Goal: Information Seeking & Learning: Compare options

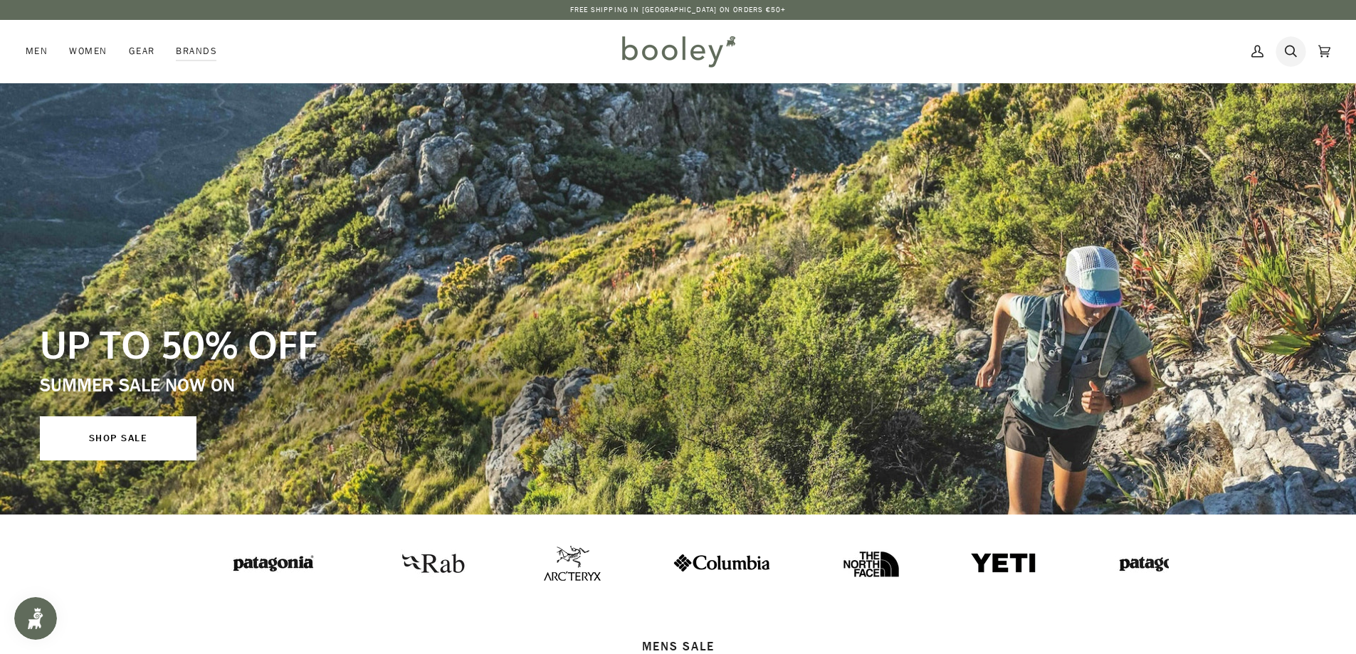
click at [1294, 46] on icon at bounding box center [1291, 51] width 12 height 21
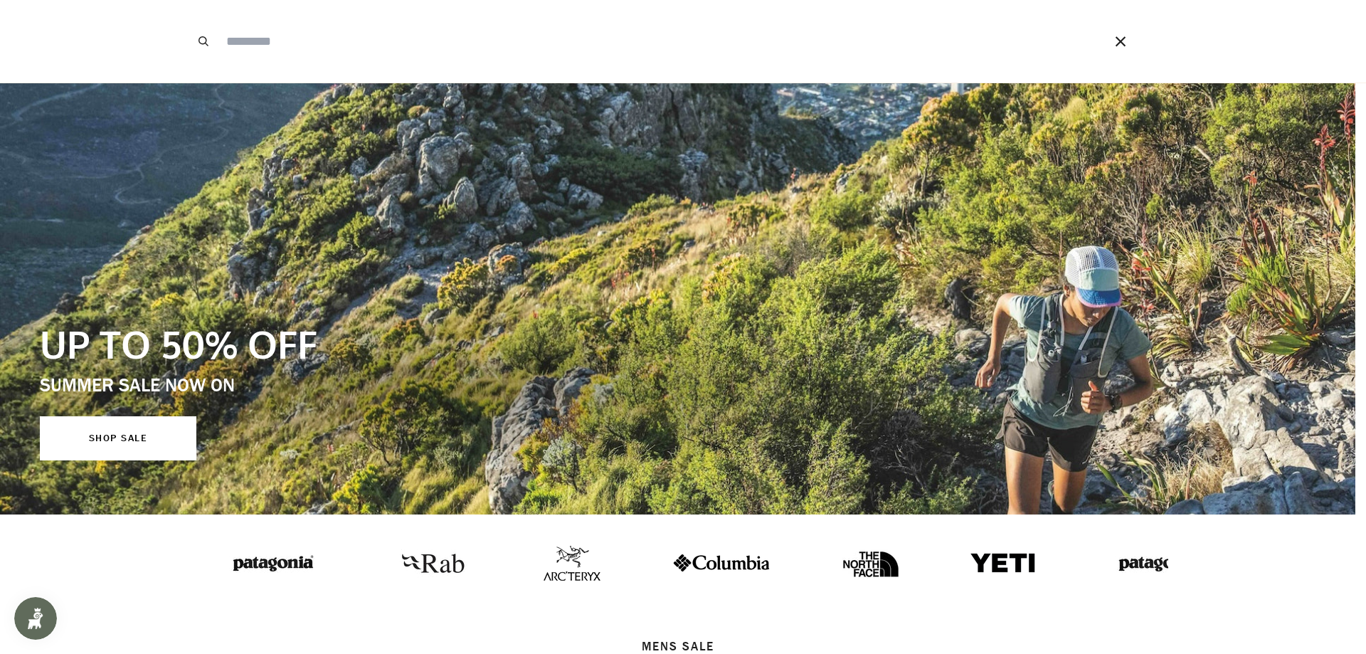
click at [592, 43] on input "Search our store" at bounding box center [645, 41] width 852 height 83
type input "*****"
click at [188, 0] on button "Search" at bounding box center [203, 41] width 31 height 83
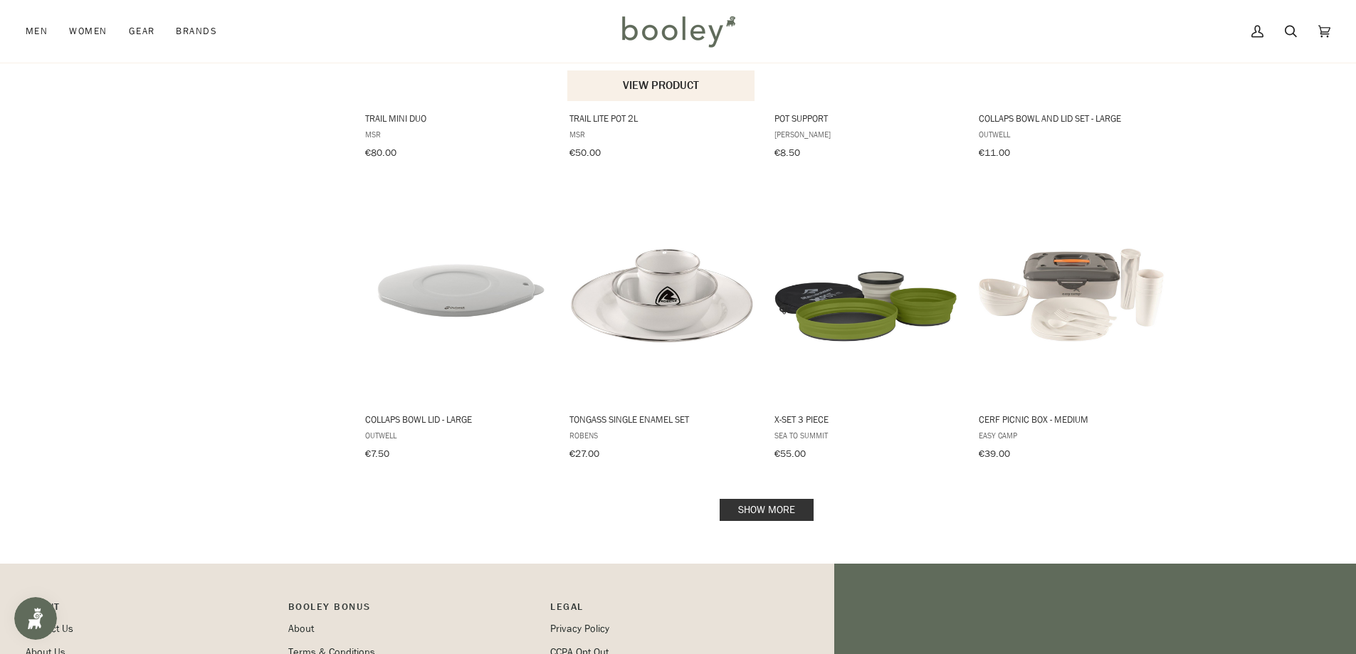
scroll to position [1376, 0]
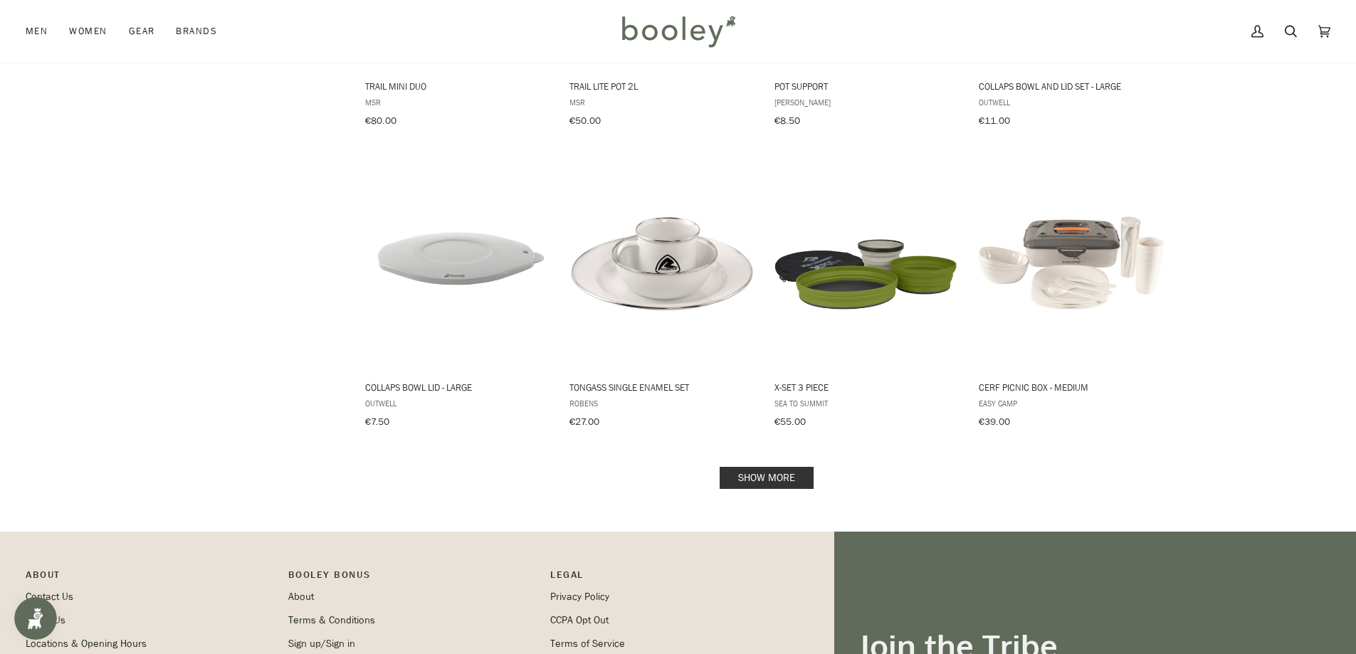
click at [766, 467] on link "Show more" at bounding box center [767, 478] width 94 height 22
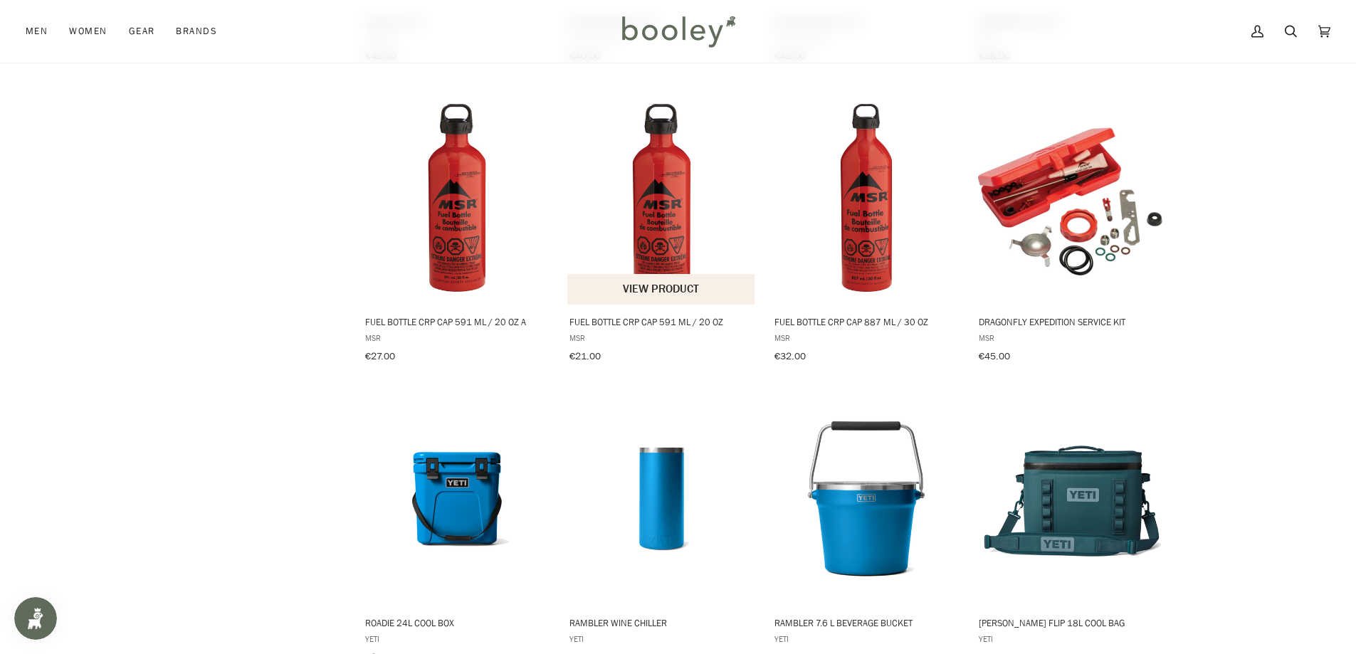
scroll to position [3037, 0]
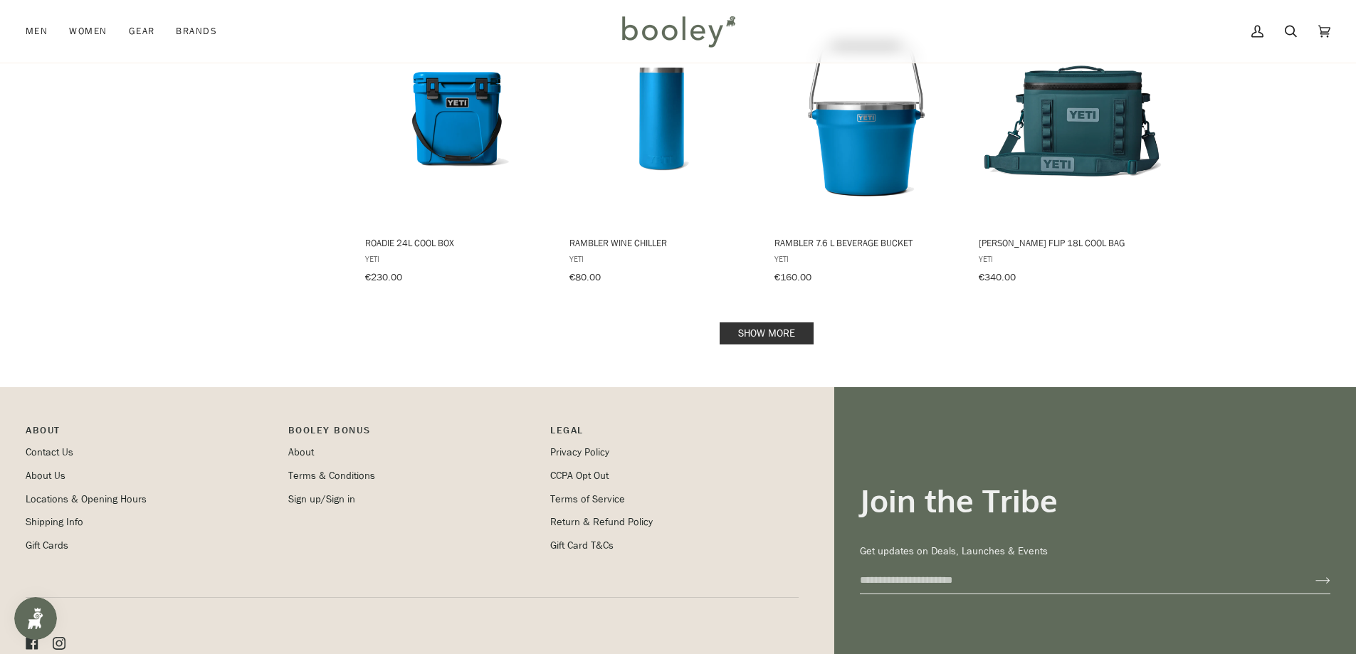
click at [789, 322] on link "Show more" at bounding box center [767, 333] width 94 height 22
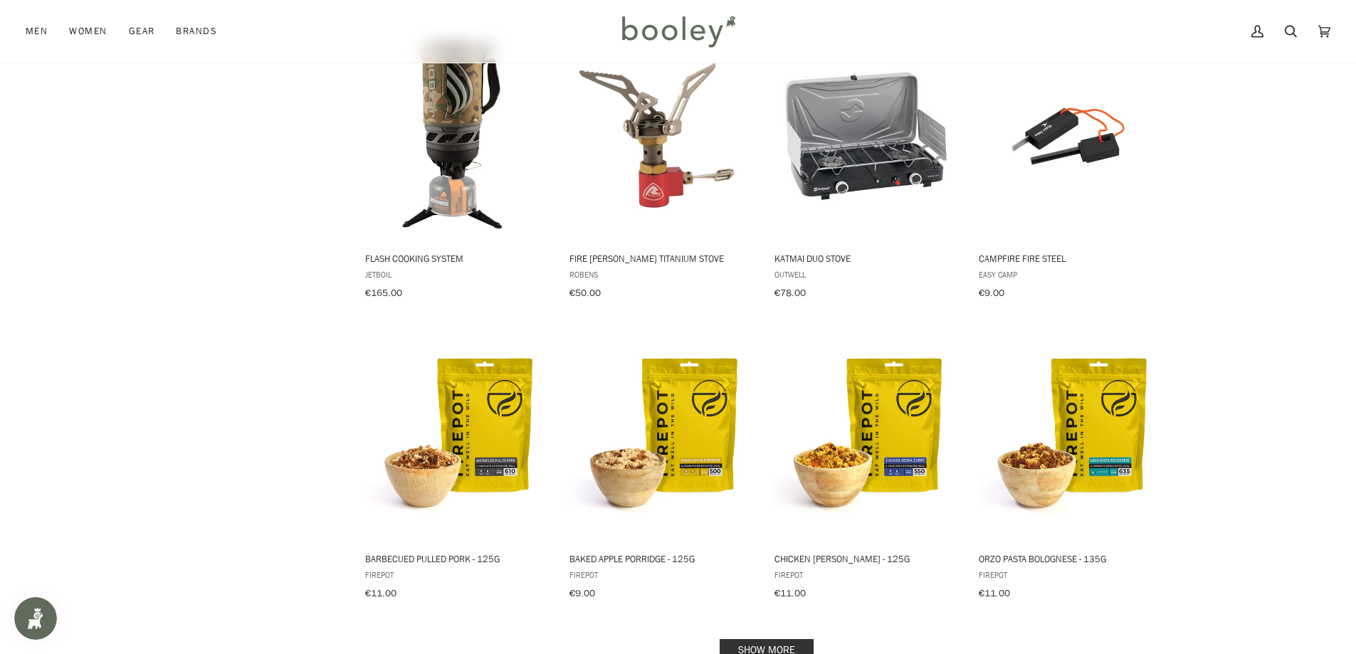
scroll to position [4222, 0]
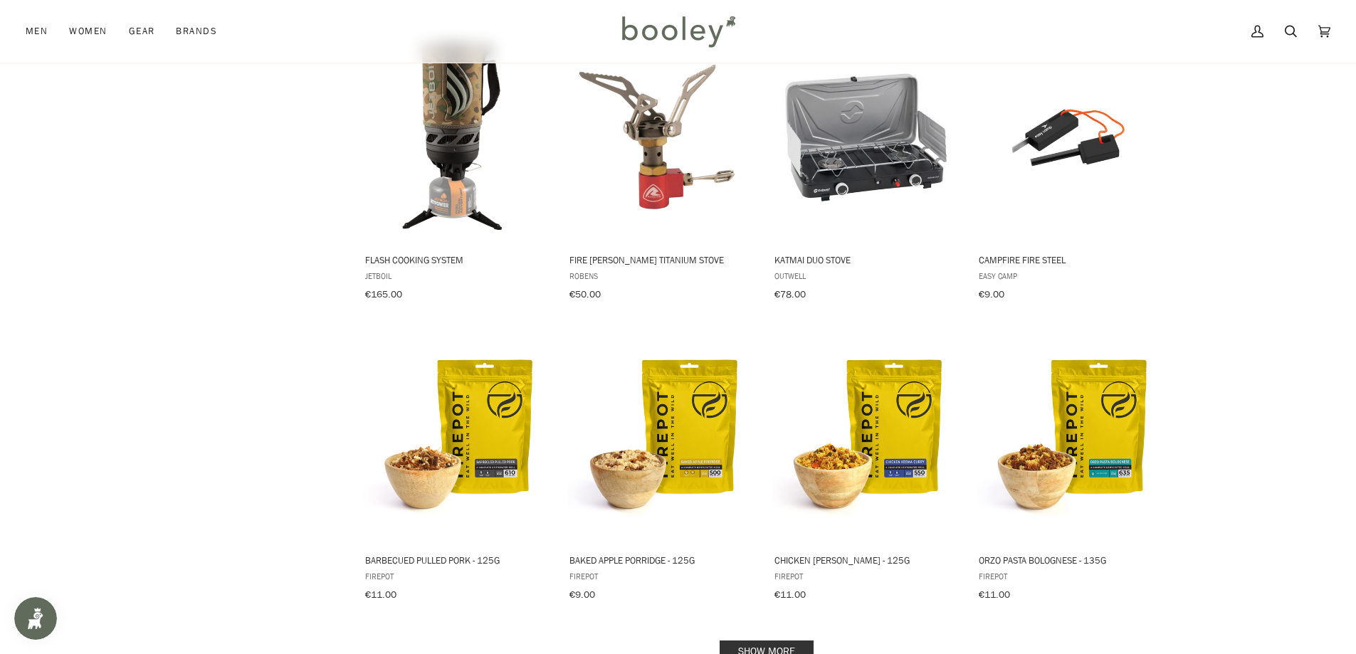
click at [789, 641] on link "Show more" at bounding box center [767, 652] width 94 height 22
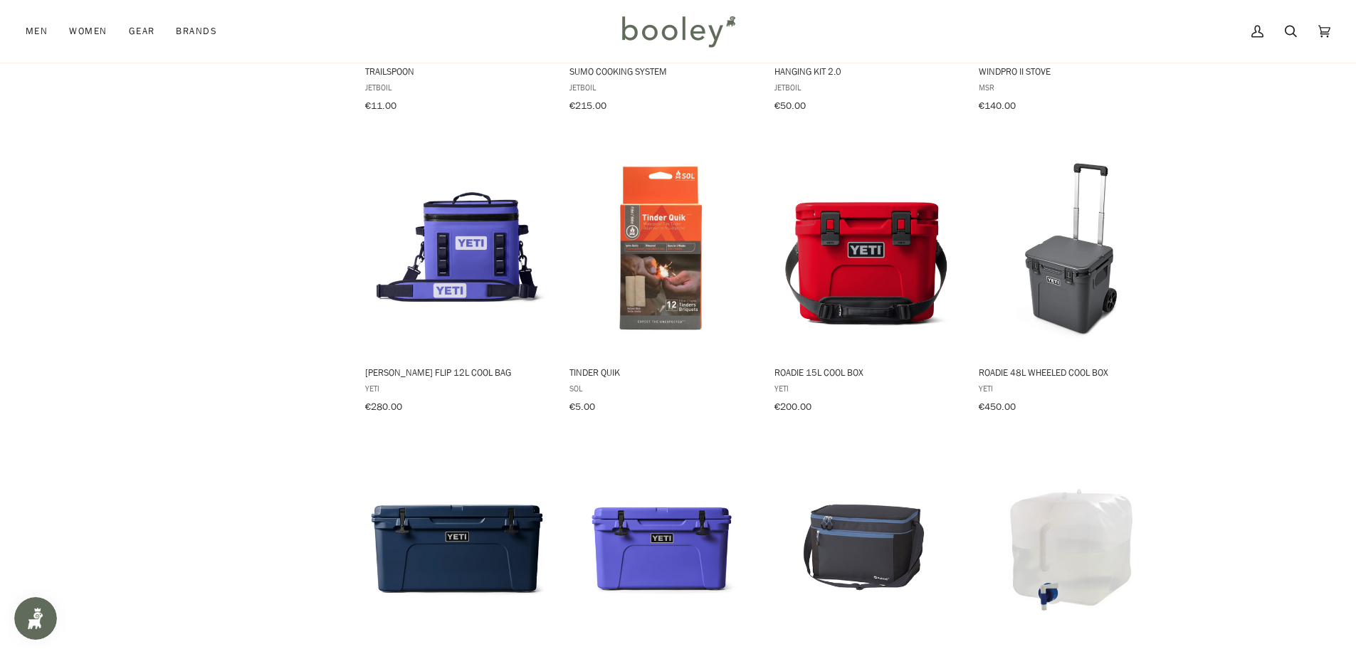
scroll to position [5836, 0]
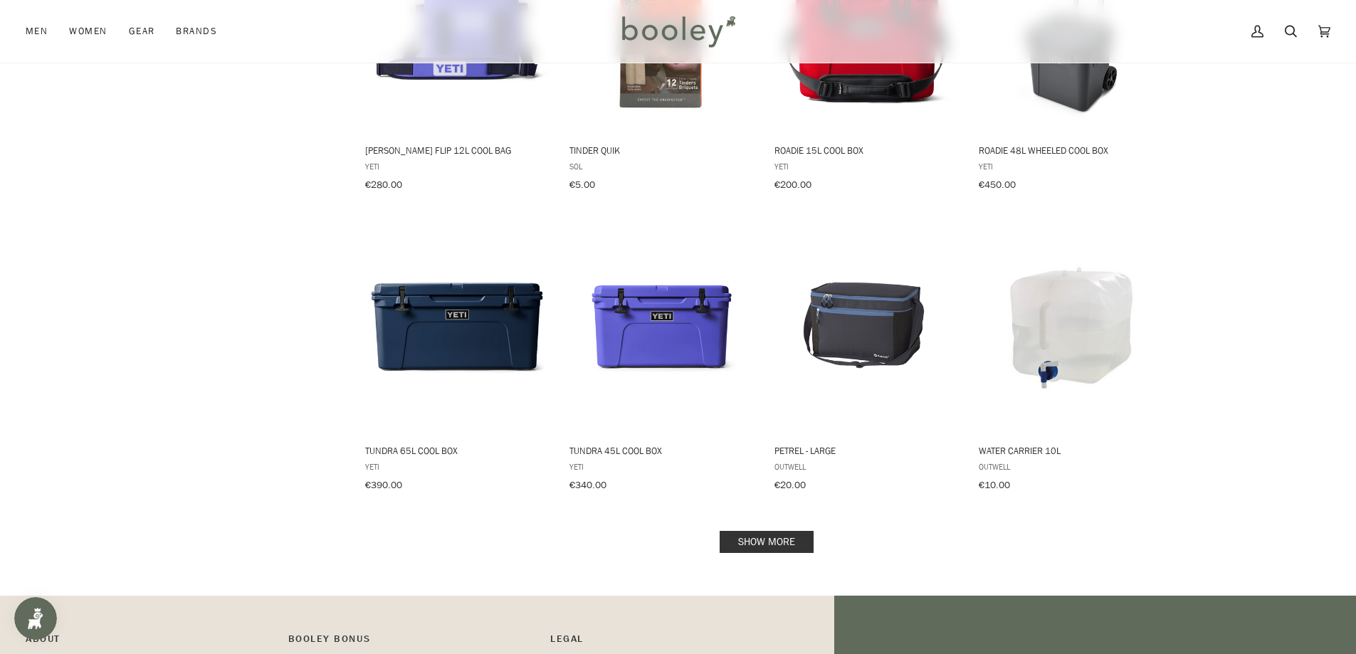
click at [766, 531] on link "Show more" at bounding box center [767, 542] width 94 height 22
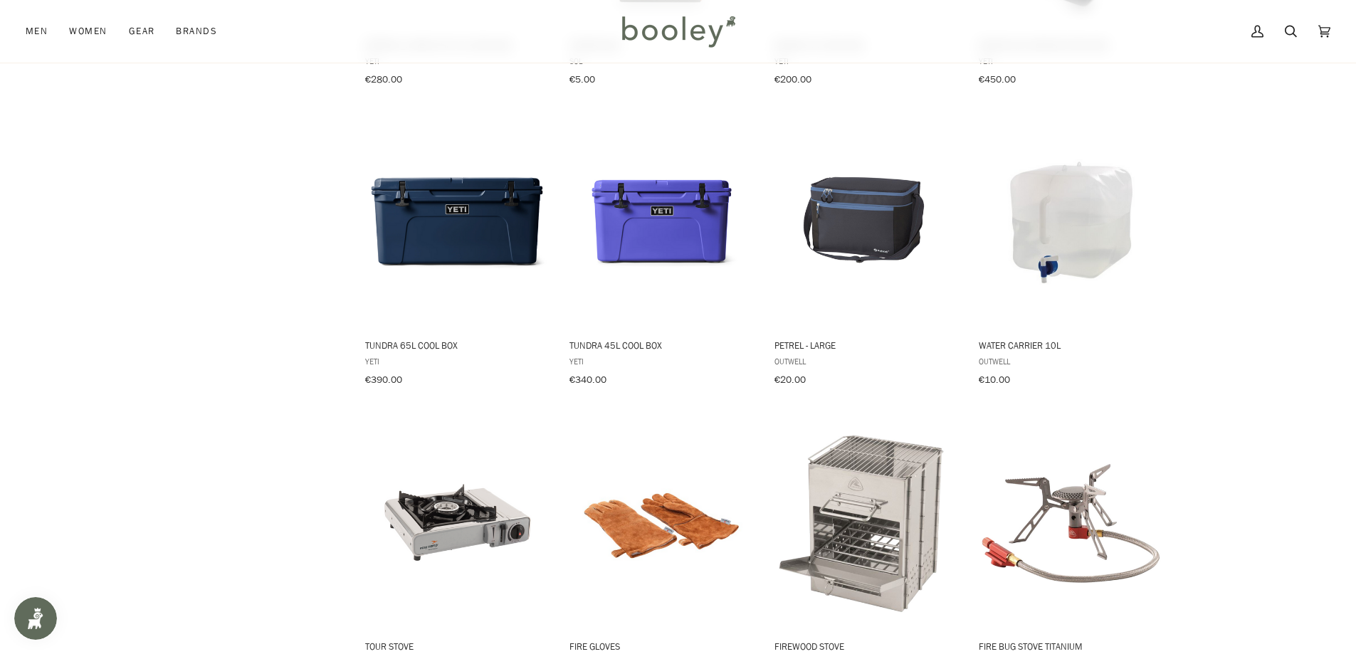
scroll to position [5930, 0]
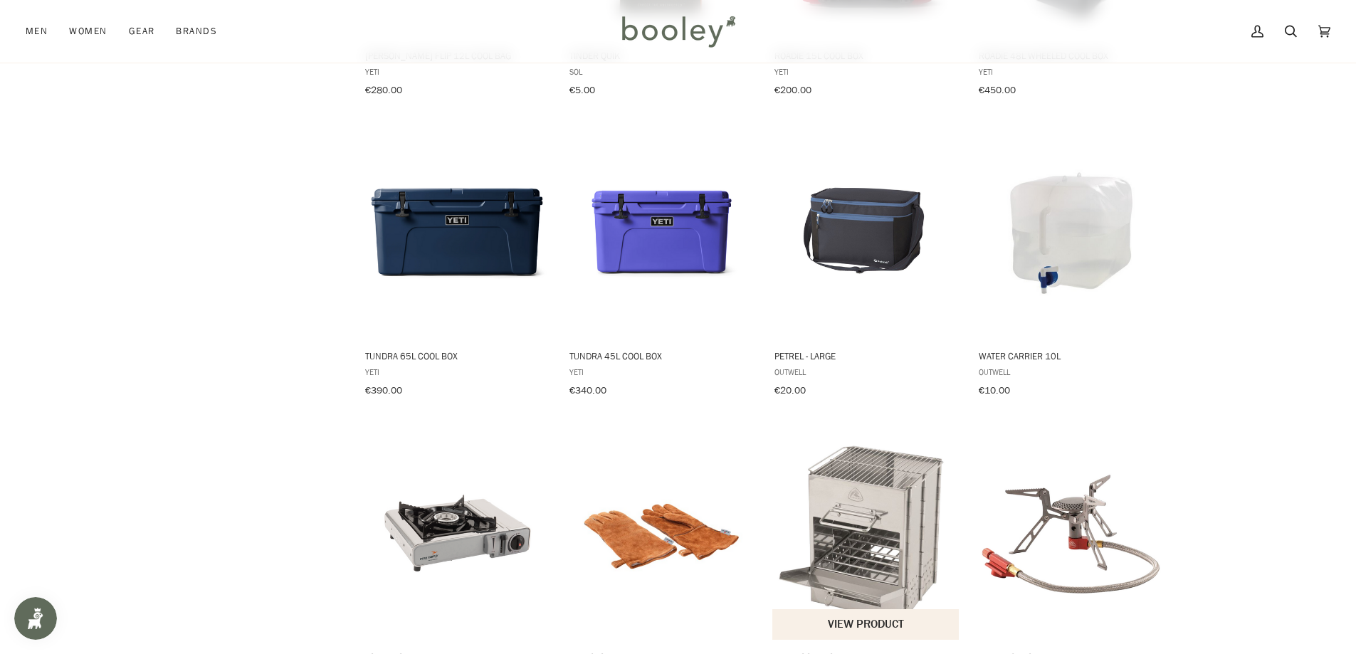
click at [883, 495] on img "Firewood Stove" at bounding box center [866, 532] width 189 height 189
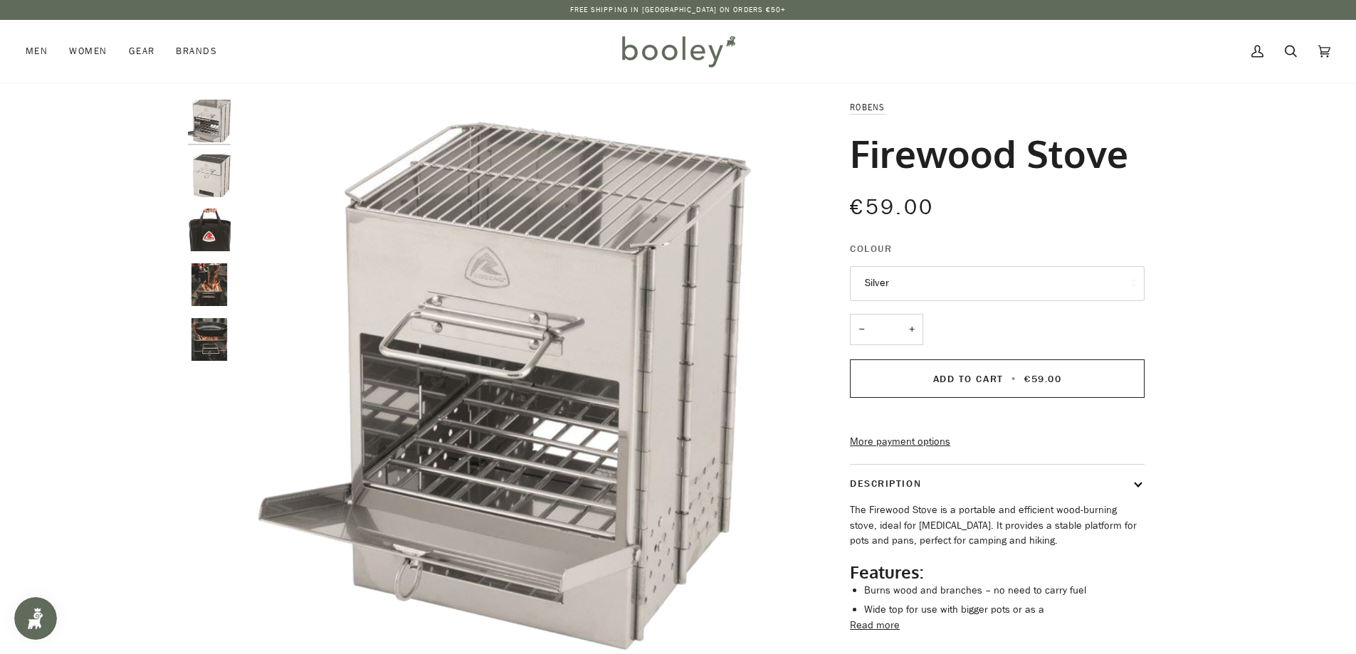
click at [214, 282] on img "Robens Firewood Stove - Booley Galway" at bounding box center [209, 284] width 43 height 43
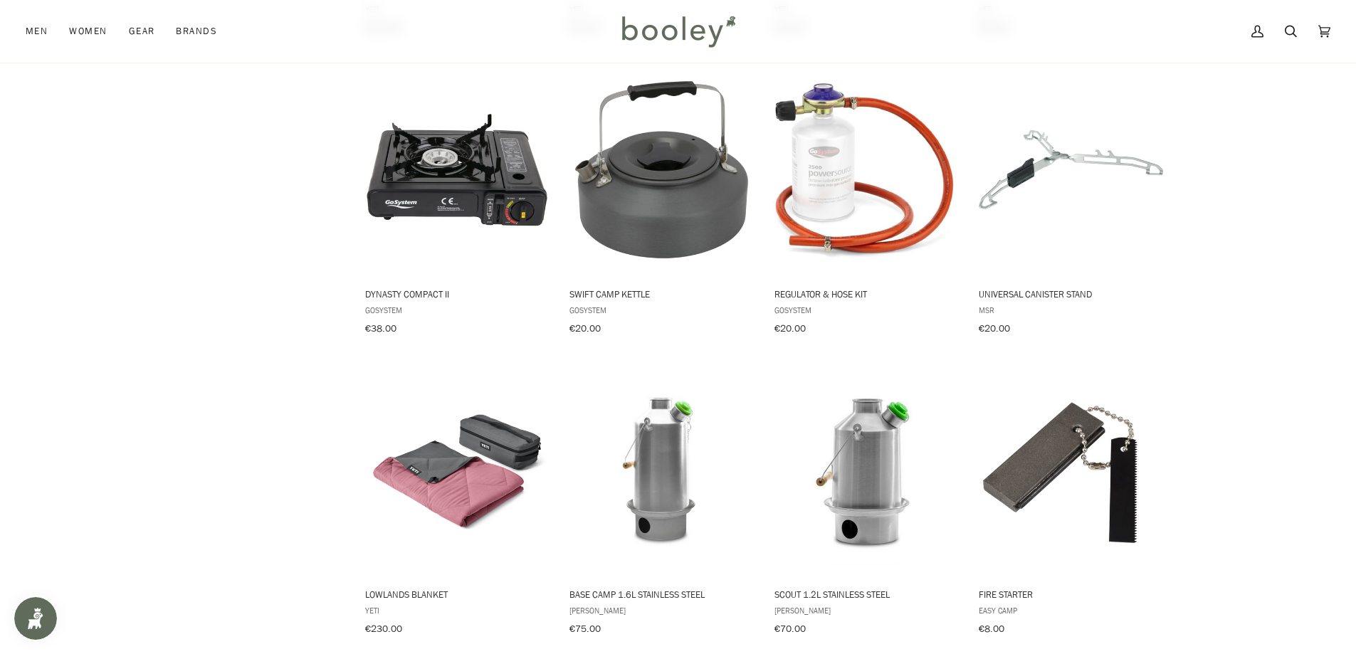
scroll to position [3603, 0]
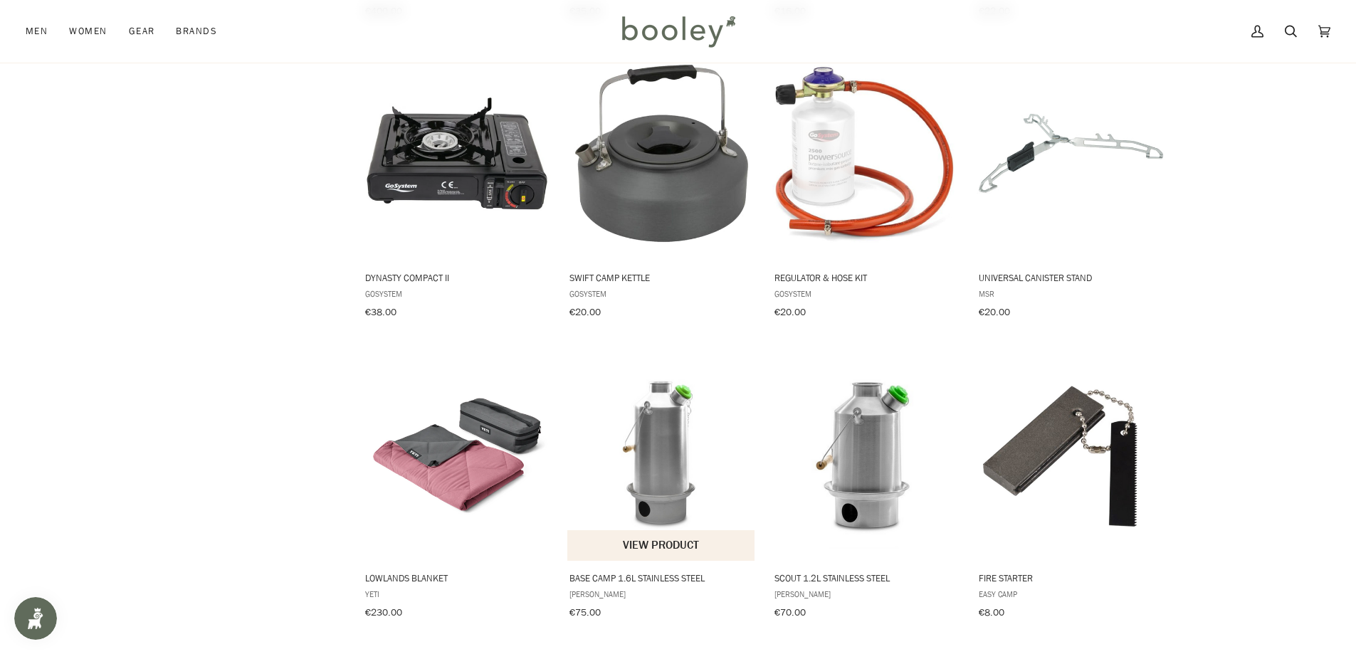
click at [619, 571] on span "Base Camp 1.6L Stainless Steel" at bounding box center [661, 577] width 184 height 13
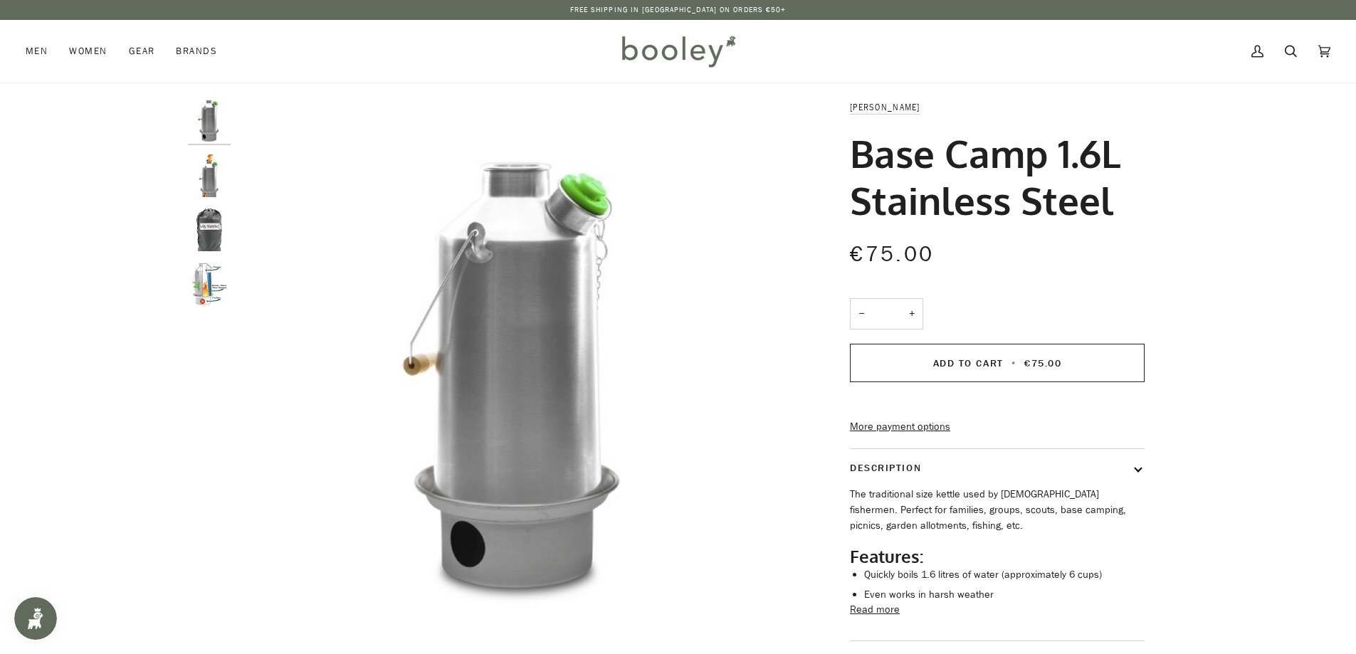
click at [199, 170] on img "Kelly Kettle Base Camp 1.6L Stainless Steel - Booley Galway" at bounding box center [209, 175] width 43 height 43
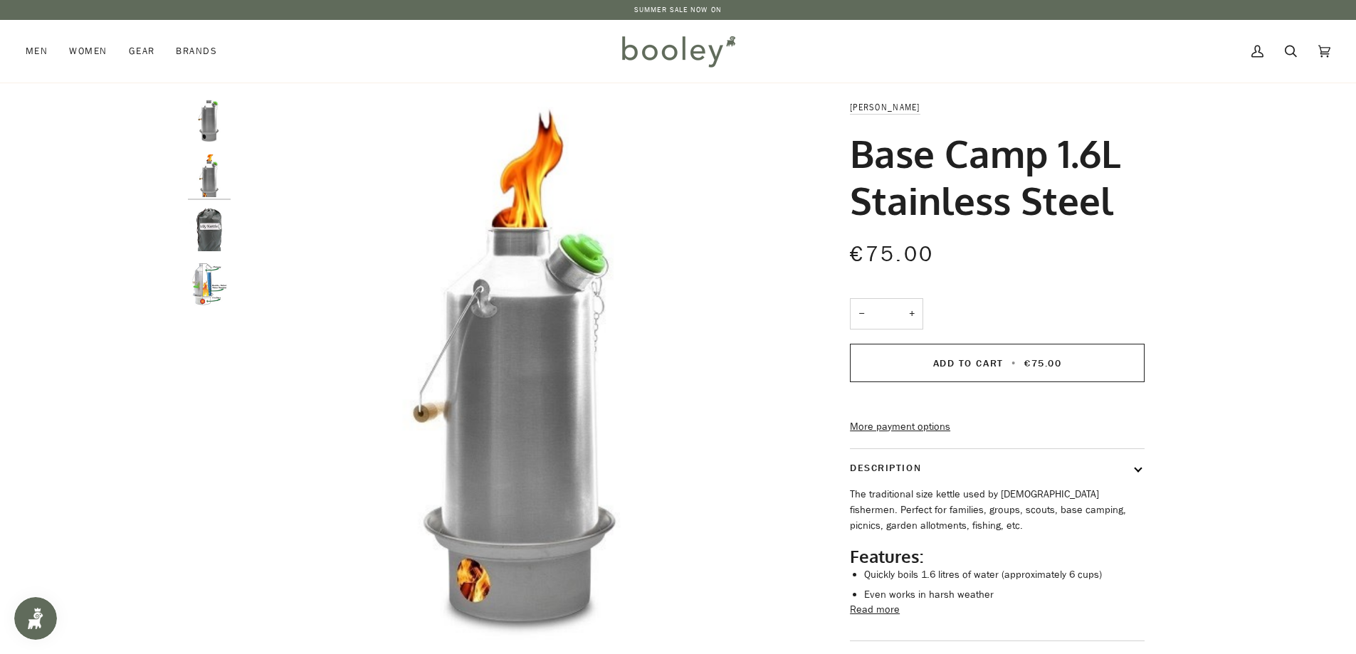
click at [206, 297] on img "Kelly Kettle Base Camp 1.6L Stainless Steel - Booley Galway" at bounding box center [209, 284] width 43 height 43
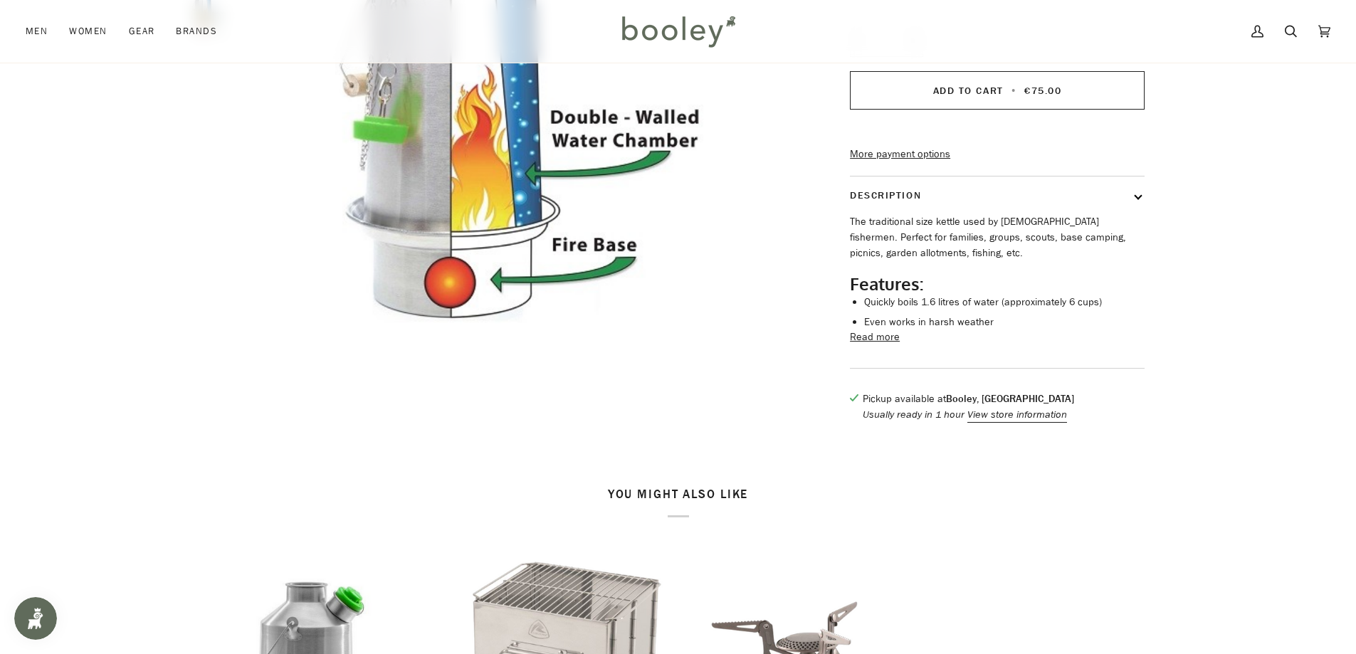
scroll to position [285, 0]
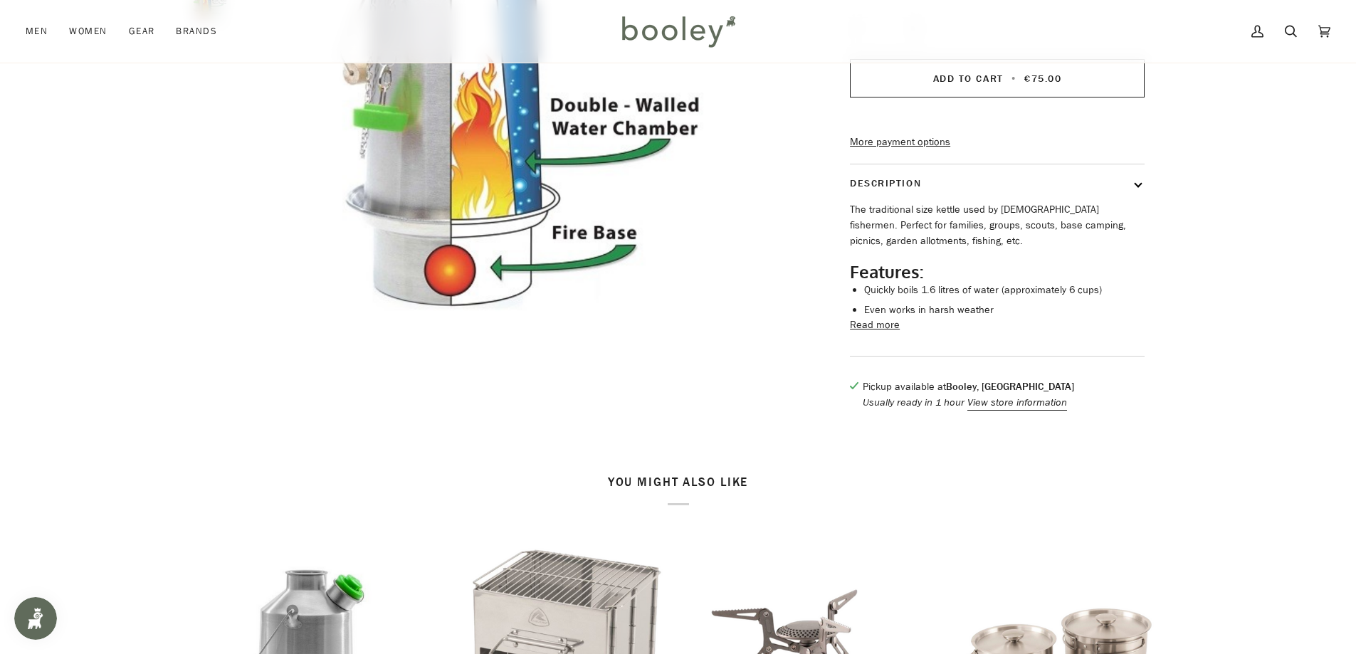
click at [889, 333] on button "Read more" at bounding box center [875, 325] width 50 height 16
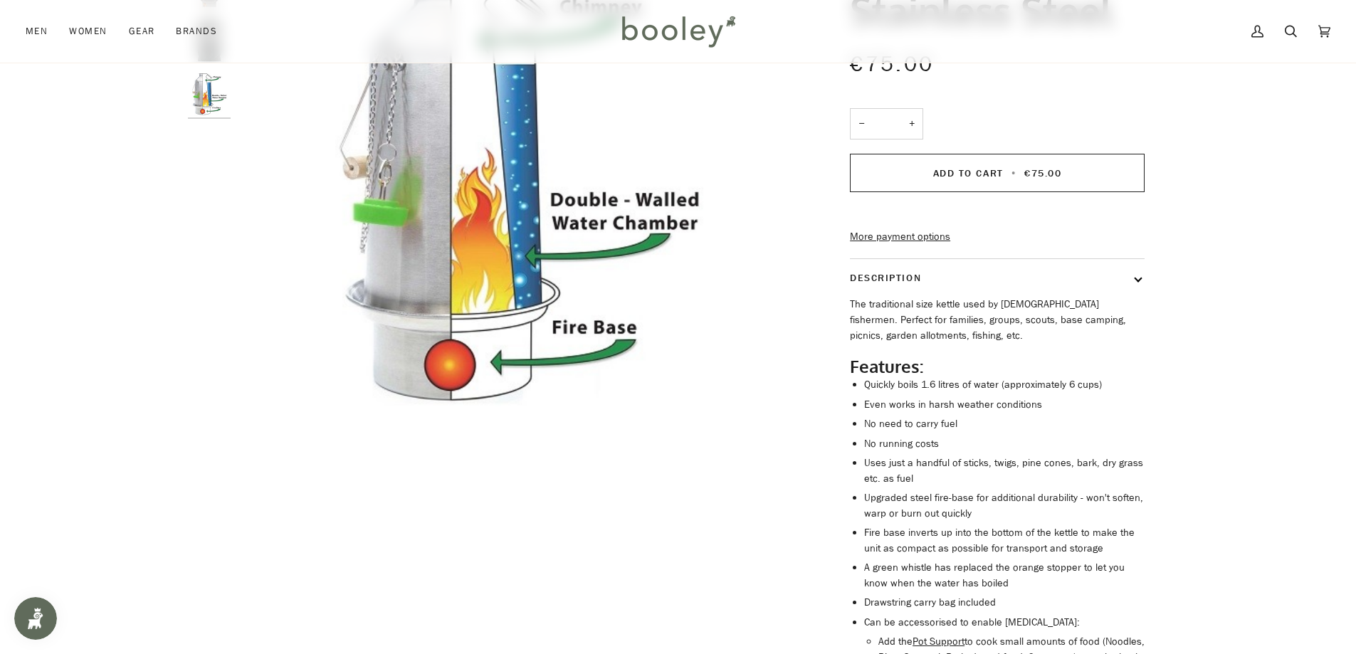
scroll to position [0, 0]
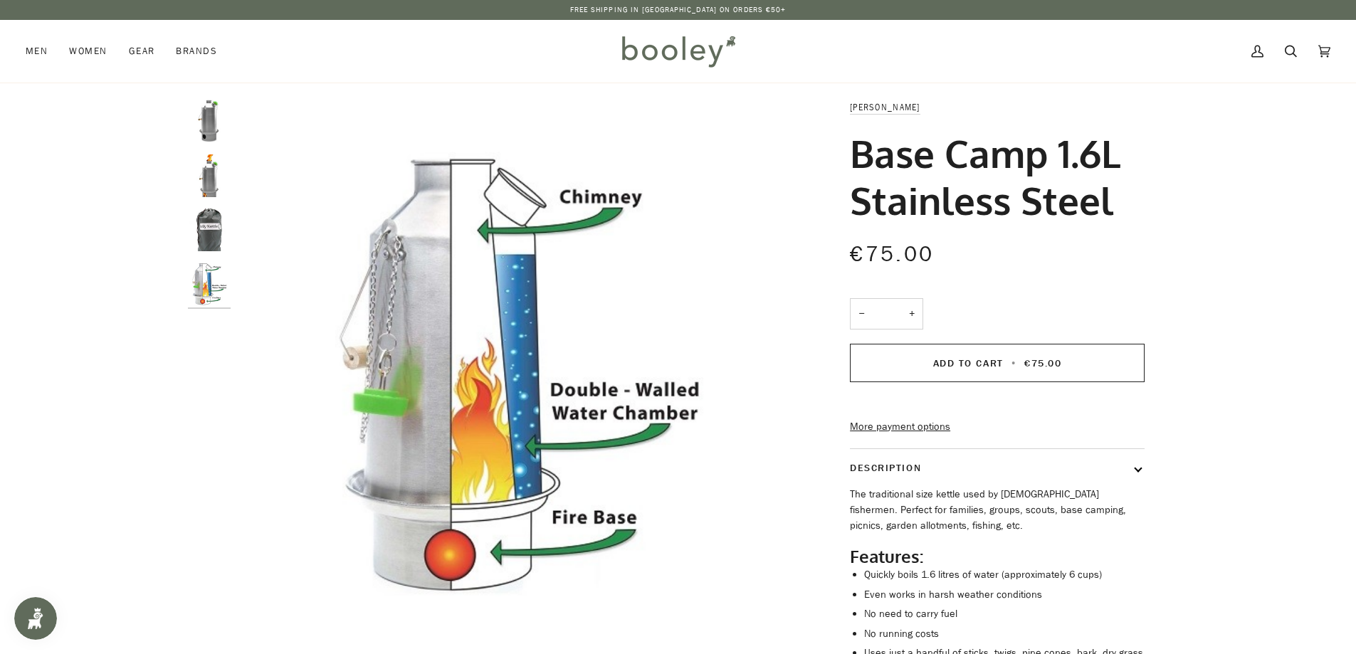
click at [217, 229] on img "Kelly Kettle Base Camp 1.6L Stainless Steel - Booley Galway" at bounding box center [209, 230] width 43 height 43
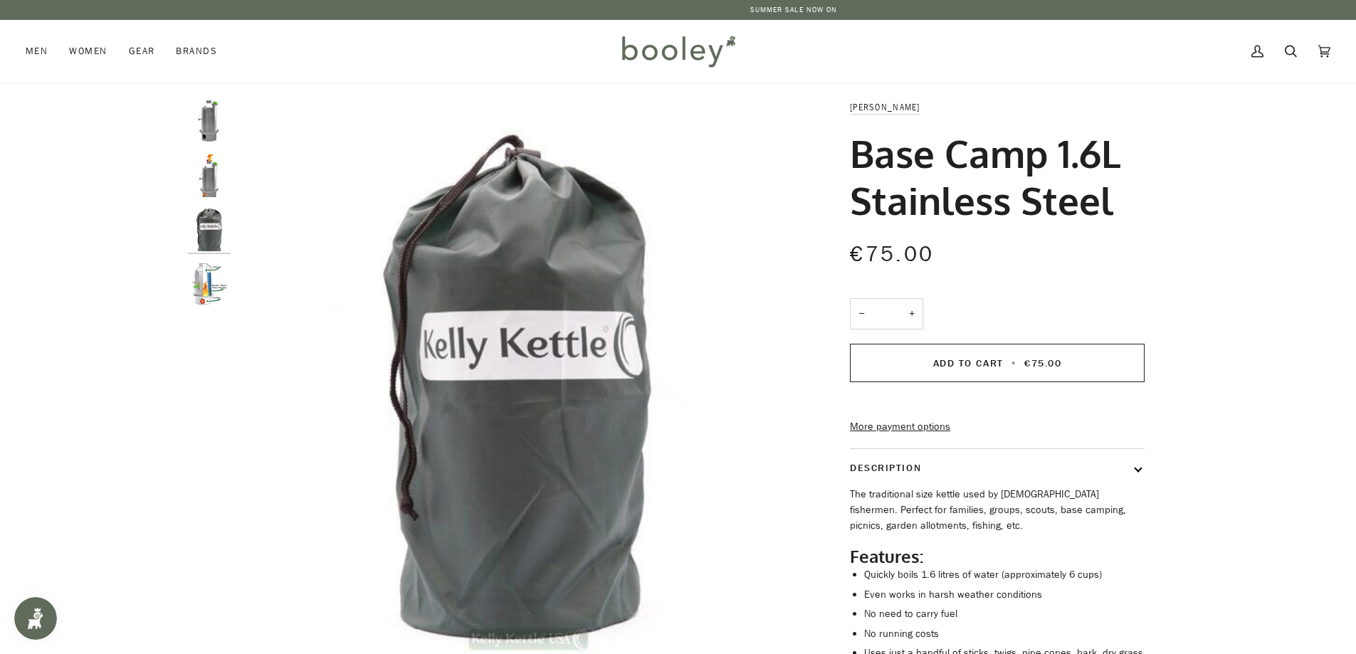
click at [212, 169] on img "Kelly Kettle Base Camp 1.6L Stainless Steel - Booley Galway" at bounding box center [209, 175] width 43 height 43
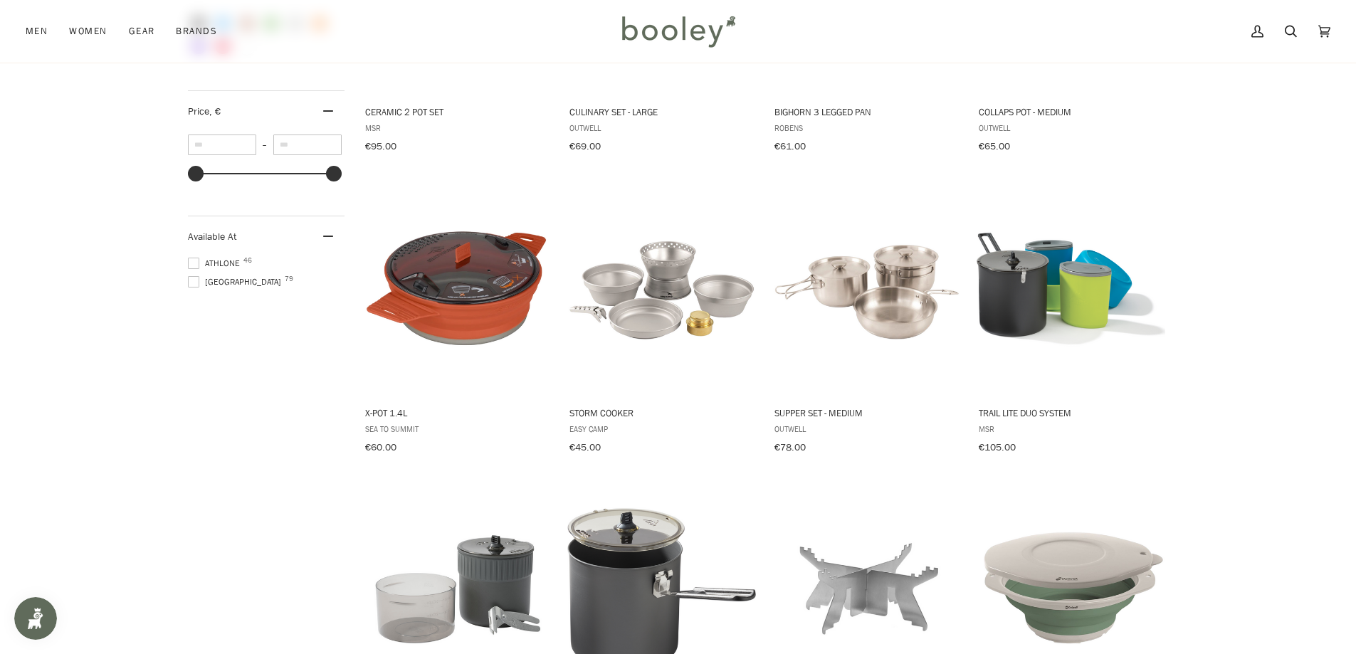
scroll to position [739, 0]
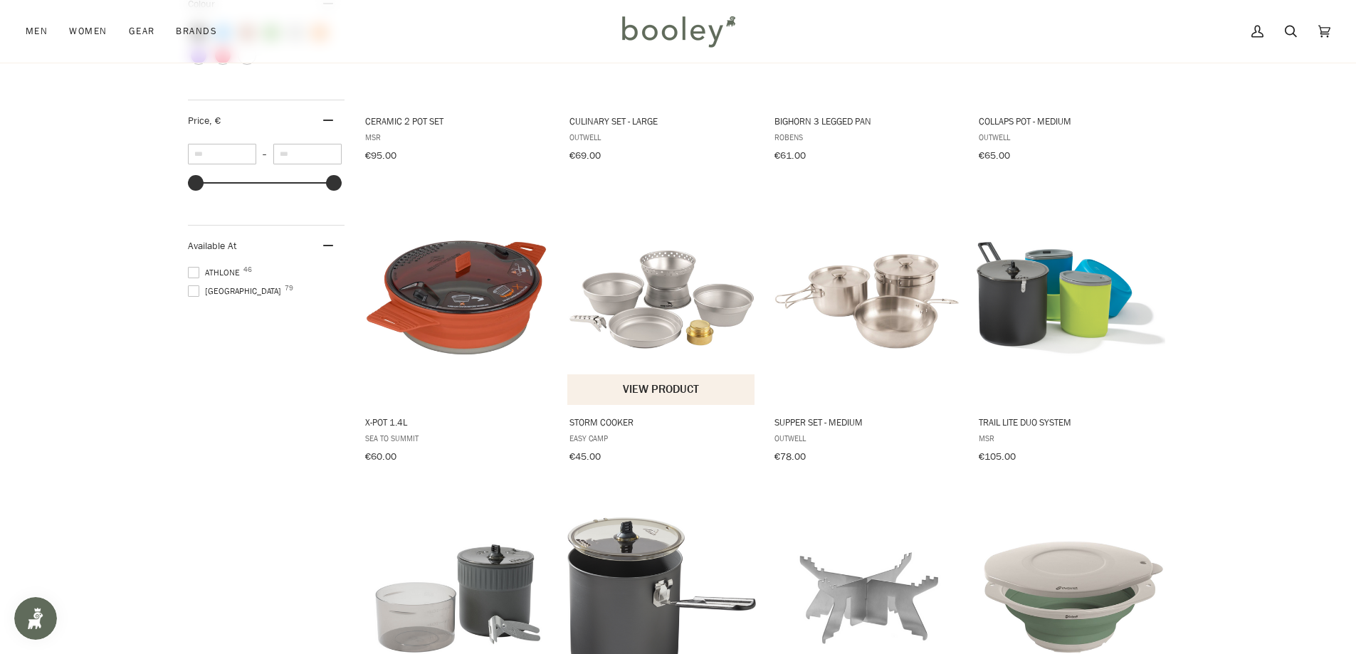
click at [668, 327] on img "Storm Cooker" at bounding box center [661, 298] width 189 height 189
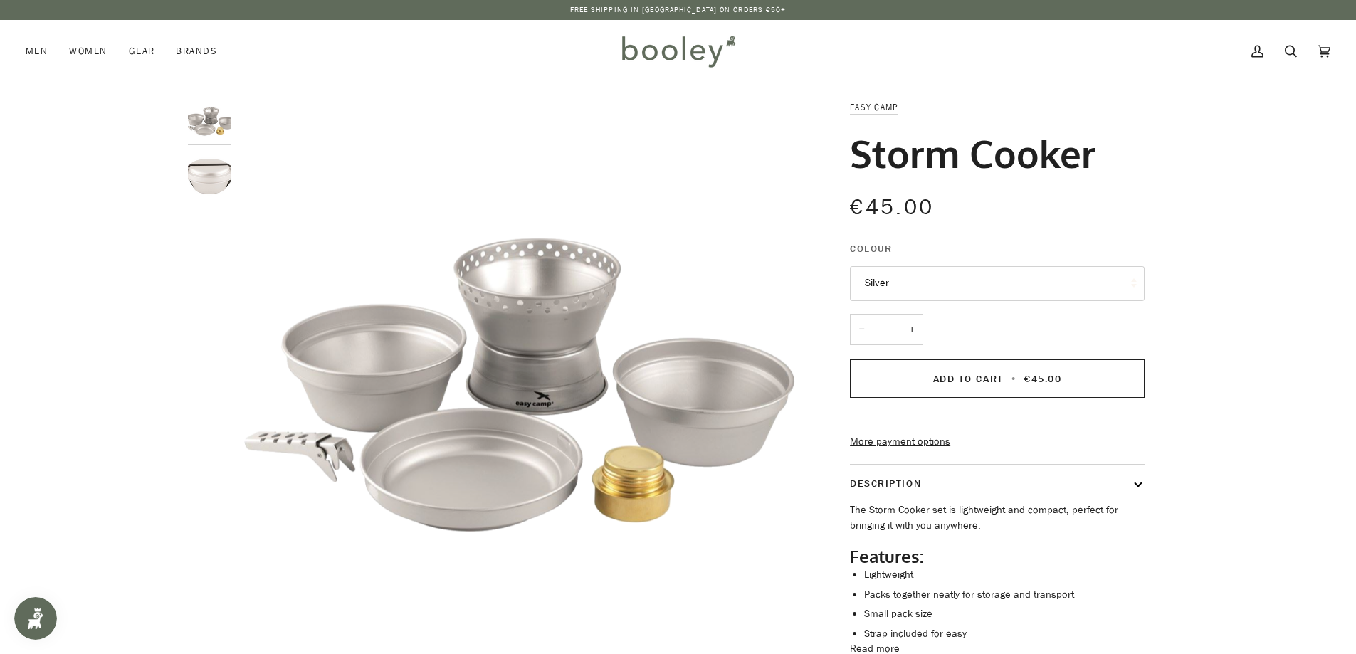
click at [219, 132] on img "Easy Camp Storm Cooker Silver - Booley Galway" at bounding box center [209, 121] width 43 height 43
click at [198, 184] on img "Easy Camp Storm Cooker - Booley Galway" at bounding box center [209, 175] width 43 height 43
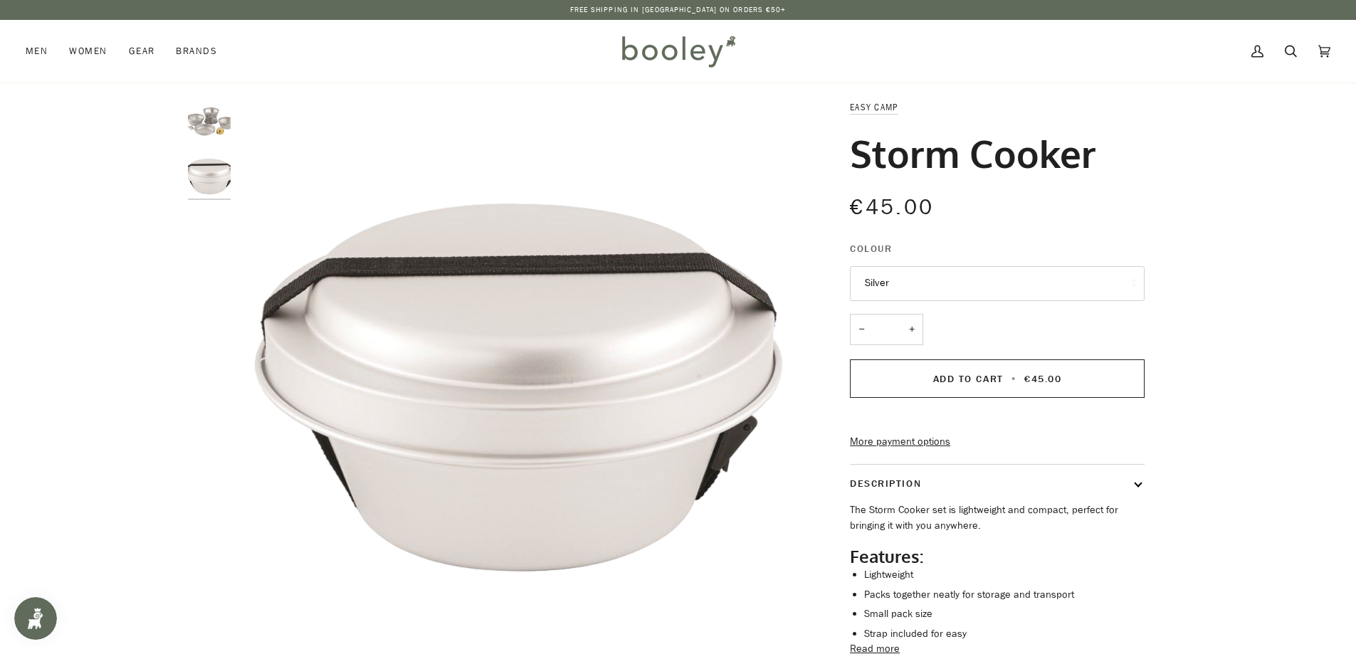
click at [217, 127] on img "Easy Camp Storm Cooker Silver - Booley Galway" at bounding box center [209, 121] width 43 height 43
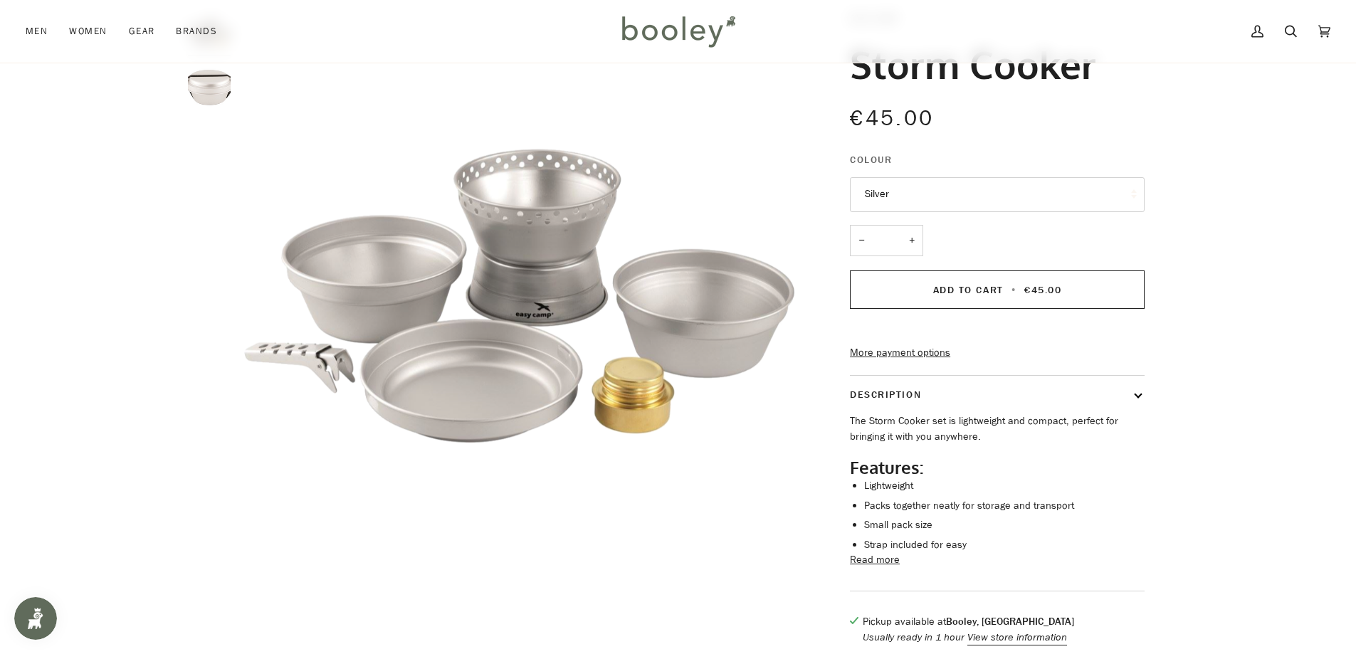
scroll to position [95, 0]
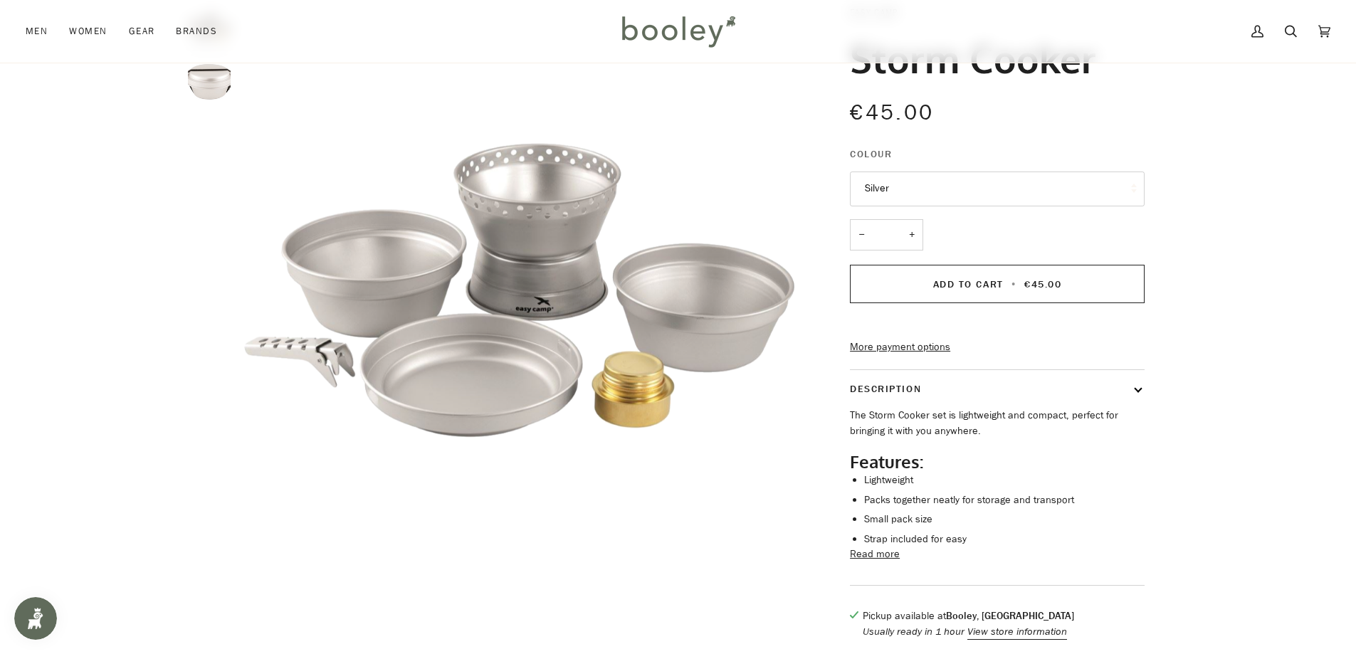
click at [863, 547] on div "The Storm Cooker set is lightweight and compact, perfect for bringing it with y…" at bounding box center [997, 477] width 295 height 139
click at [866, 562] on button "Read more" at bounding box center [875, 555] width 50 height 16
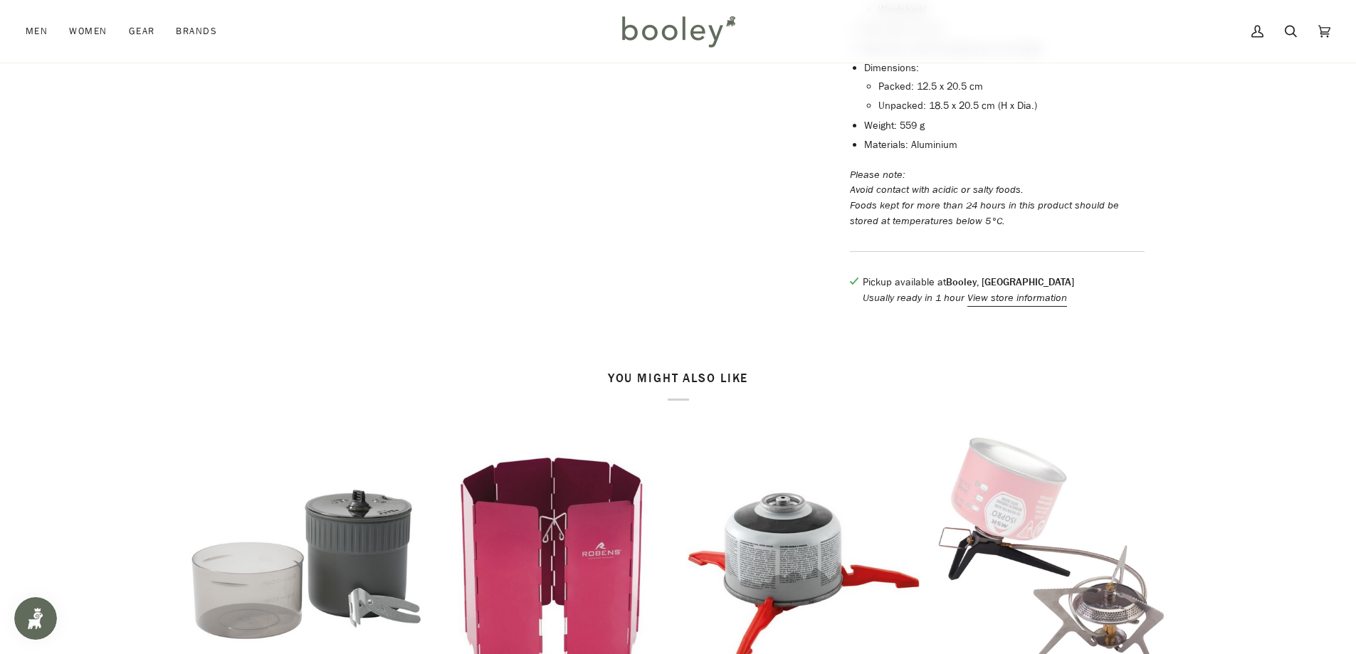
scroll to position [1044, 0]
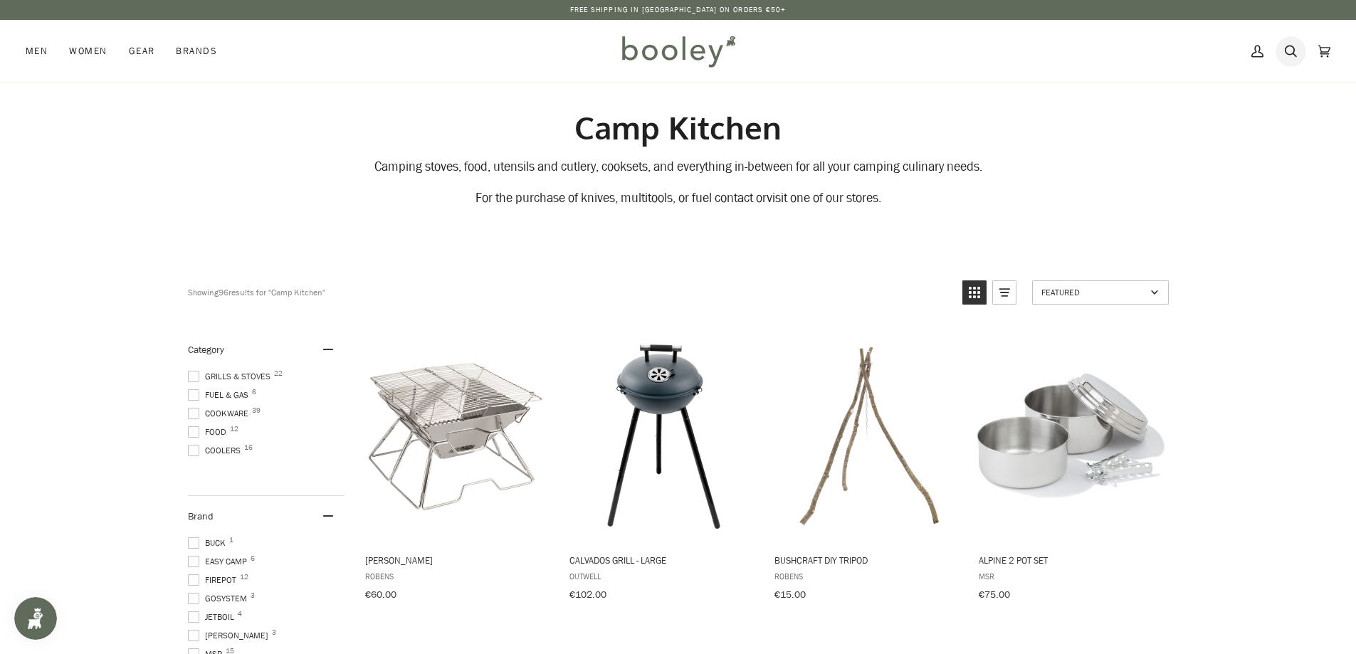
click at [1285, 46] on icon at bounding box center [1291, 51] width 12 height 21
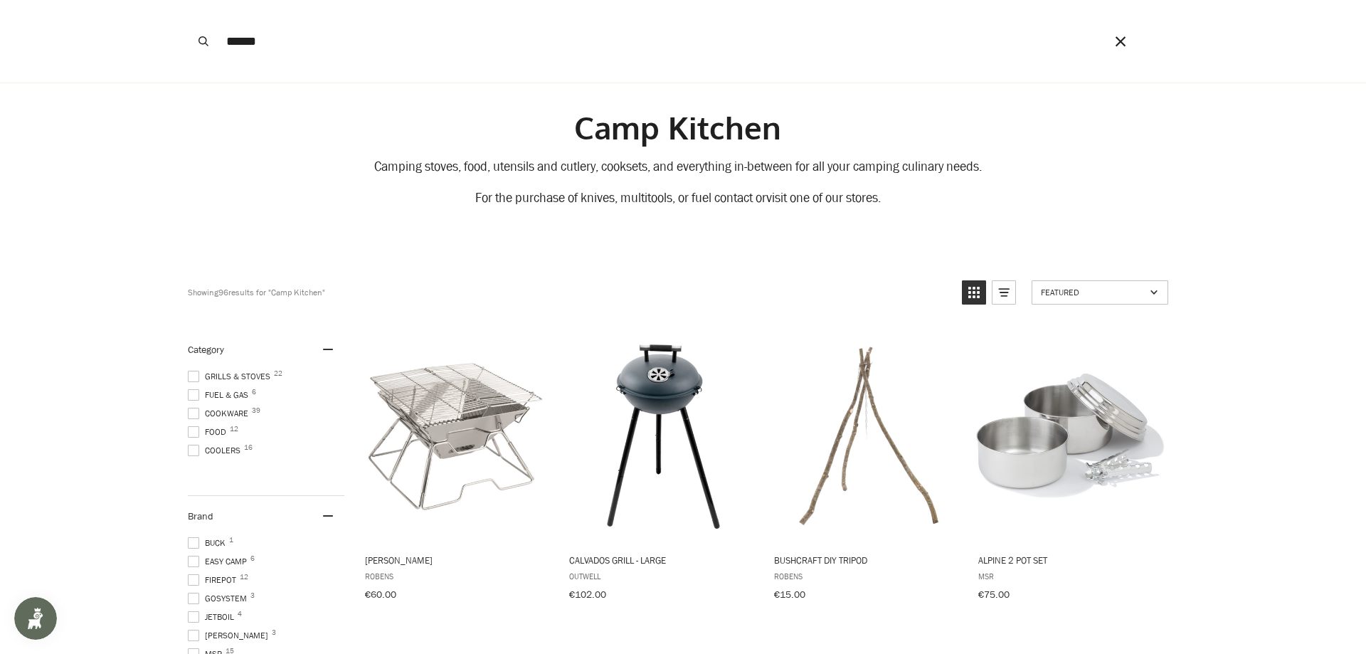
type input "******"
click at [188, 0] on button "Search" at bounding box center [203, 41] width 31 height 83
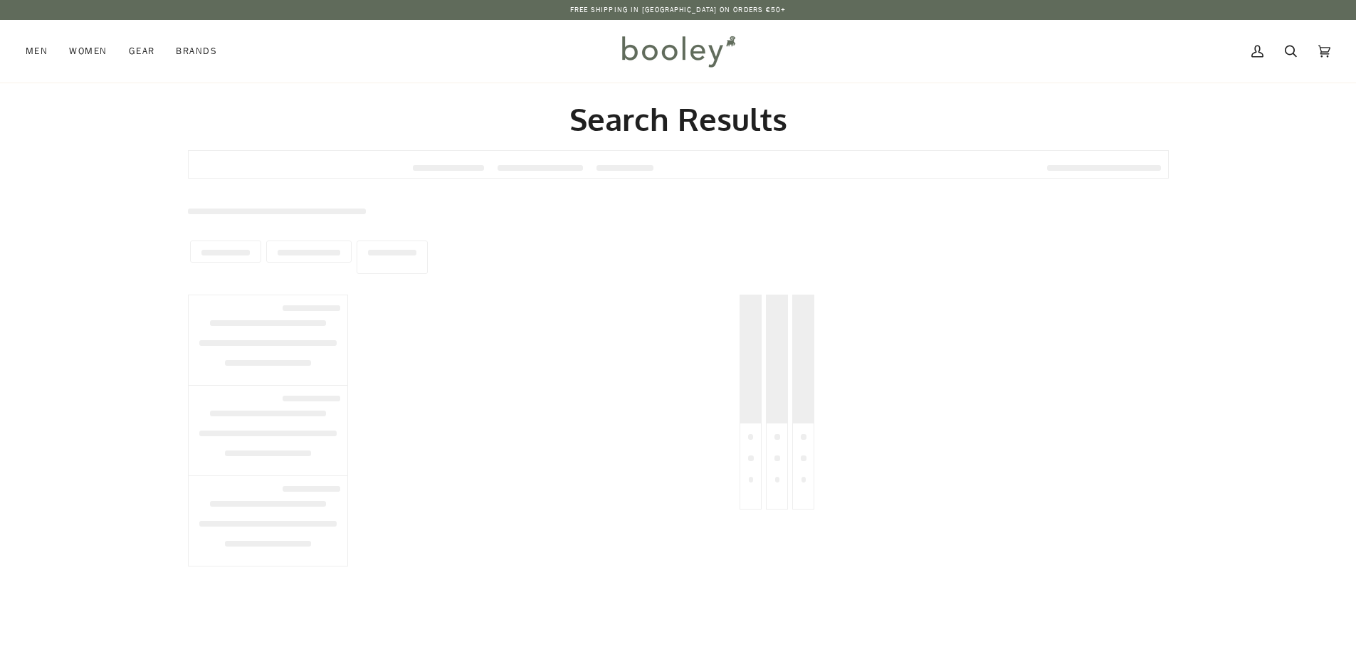
type input "******"
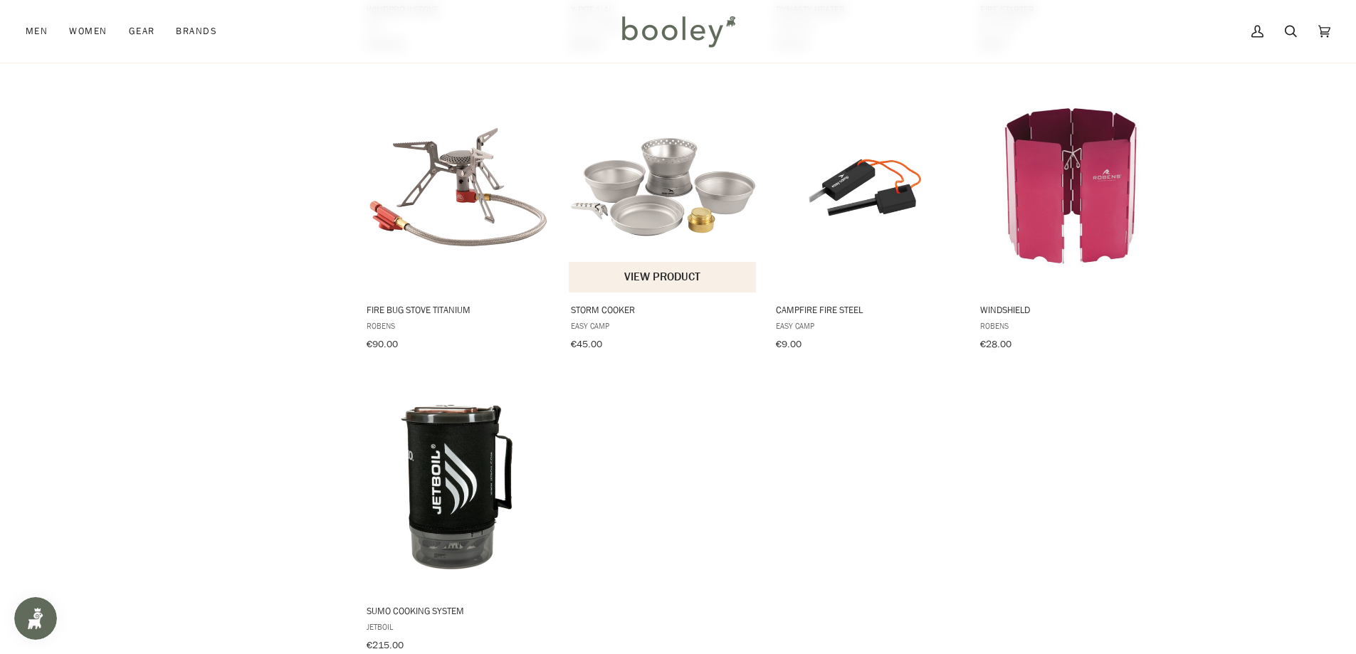
scroll to position [759, 0]
